Goal: Task Accomplishment & Management: Manage account settings

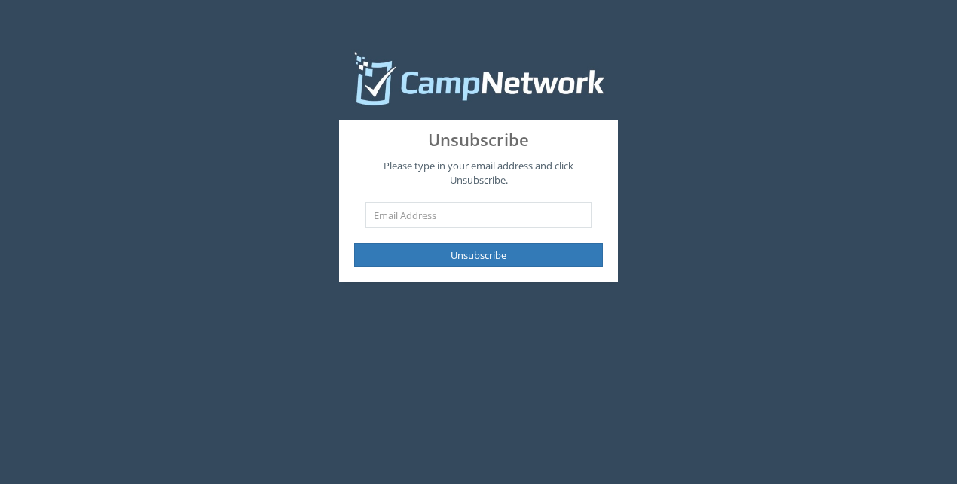
type input "rachelkw08@gmail.com"
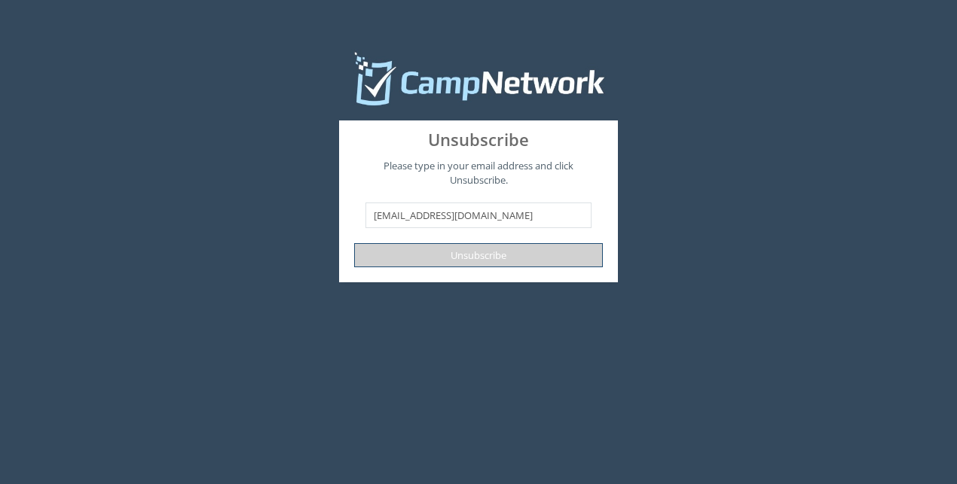
click at [493, 258] on button "Unsubscribe" at bounding box center [478, 255] width 249 height 25
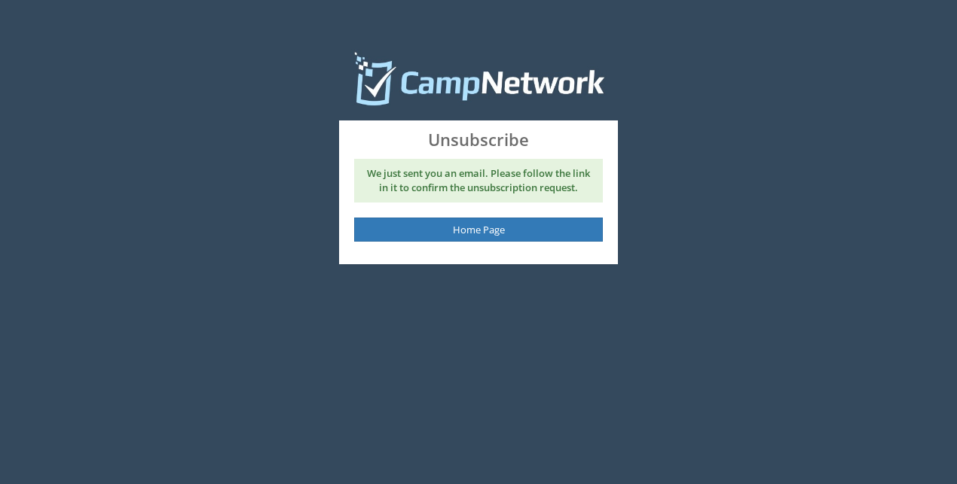
click at [514, 216] on div "We just sent you an email. Please follow the link in it to confirm the unsubscr…" at bounding box center [478, 204] width 271 height 90
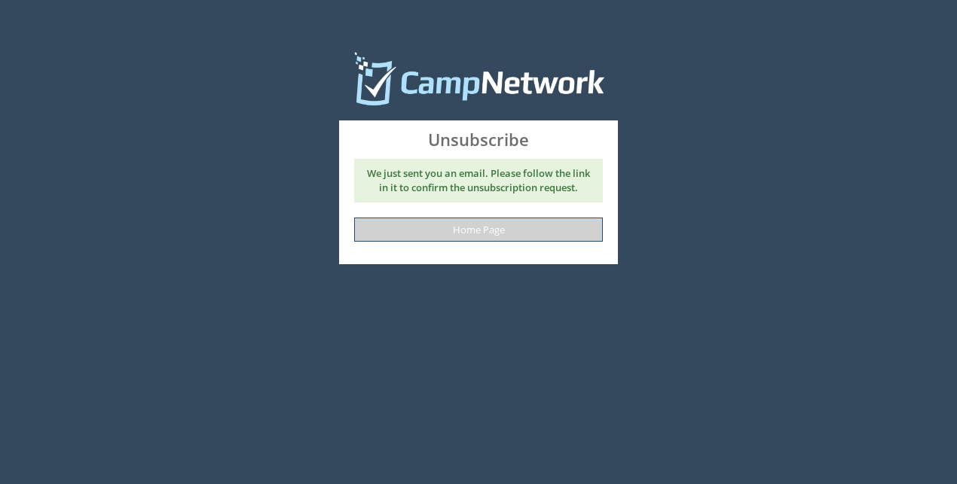
click at [517, 233] on link "Home Page" at bounding box center [478, 230] width 249 height 25
